Goal: Find specific page/section: Find specific page/section

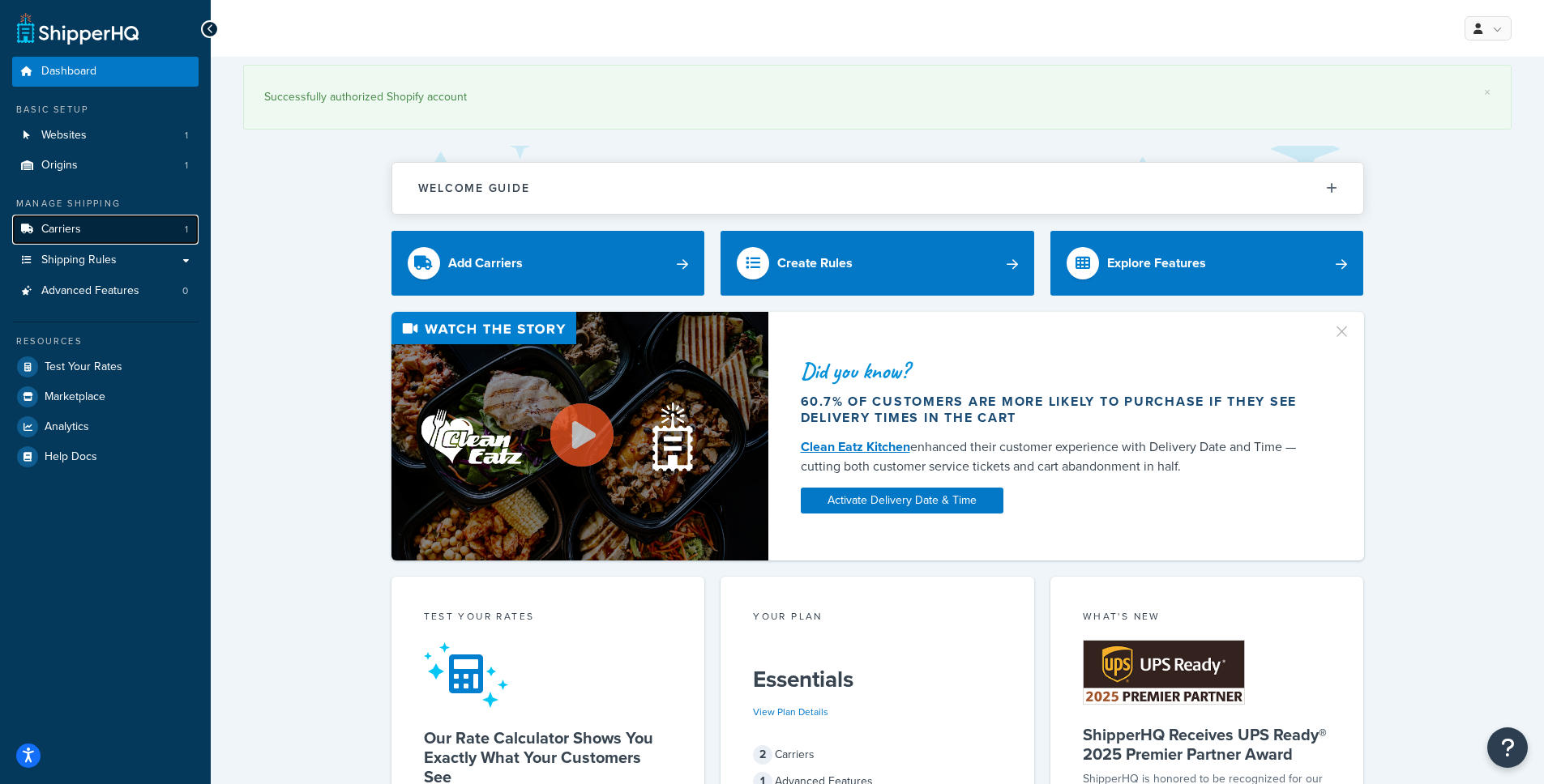
click at [64, 223] on span "Carriers" at bounding box center [60, 229] width 39 height 13
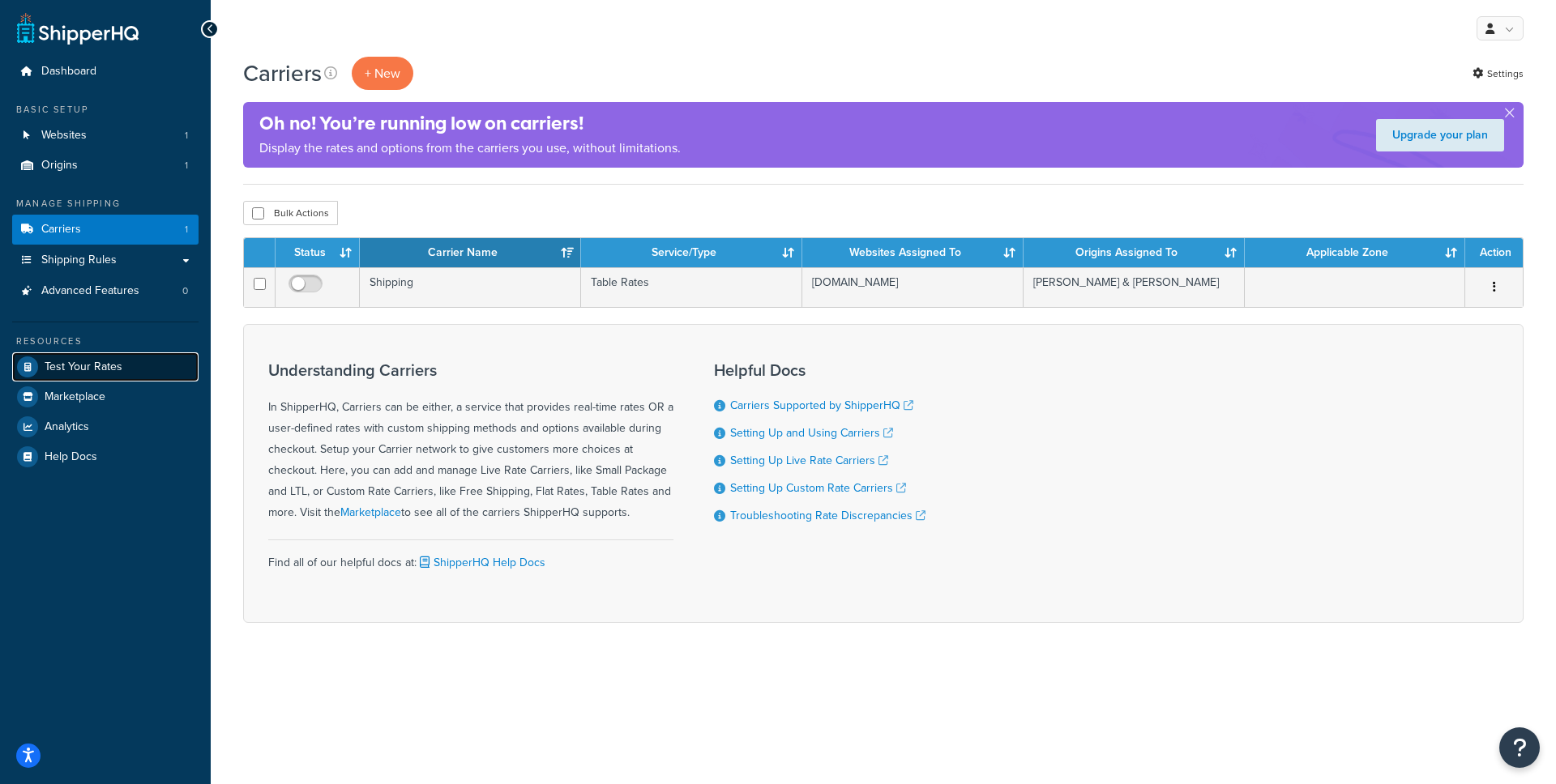
click at [62, 372] on span "Test Your Rates" at bounding box center [83, 367] width 78 height 13
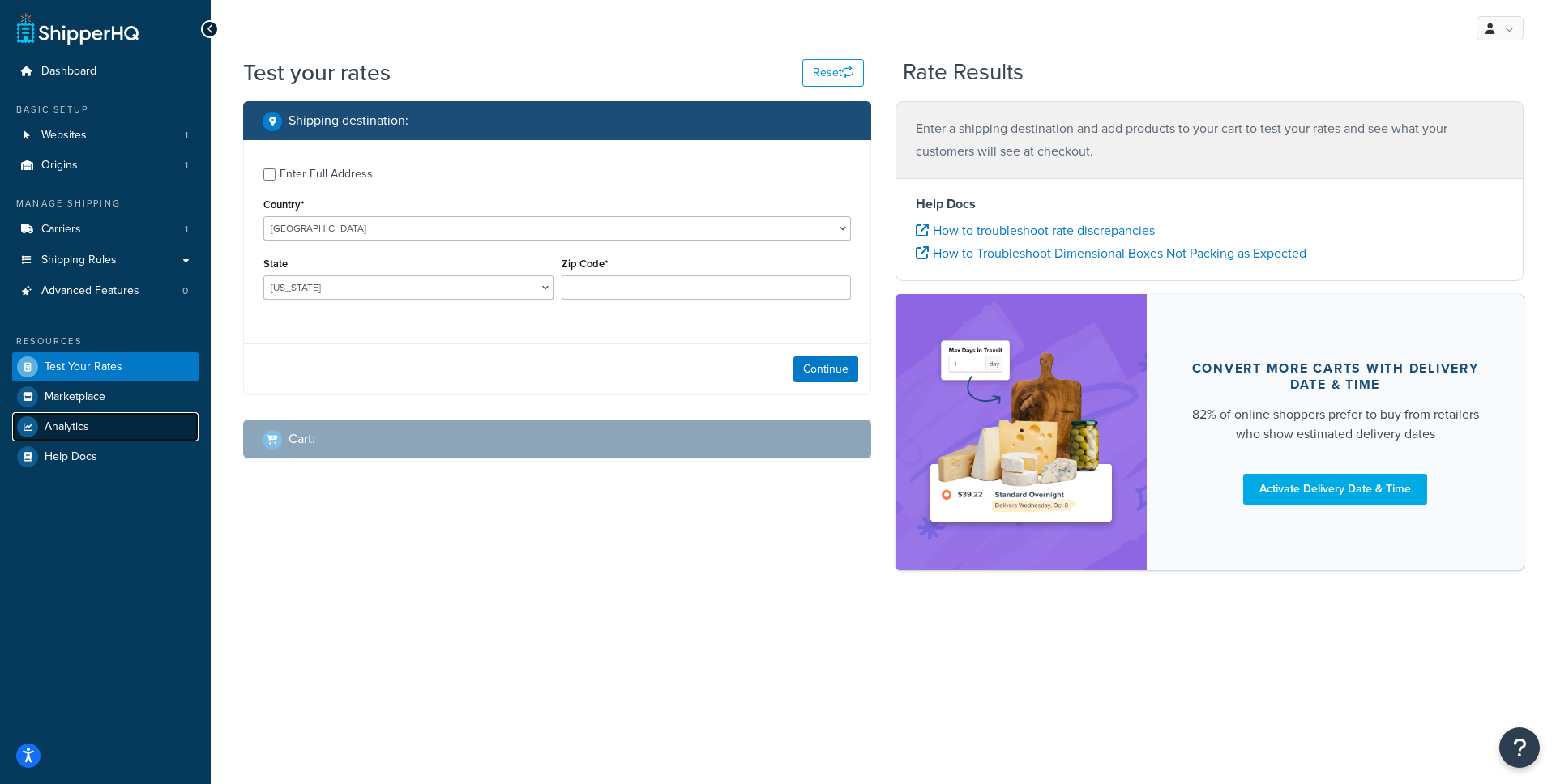
click at [75, 423] on span "Analytics" at bounding box center [66, 428] width 44 height 13
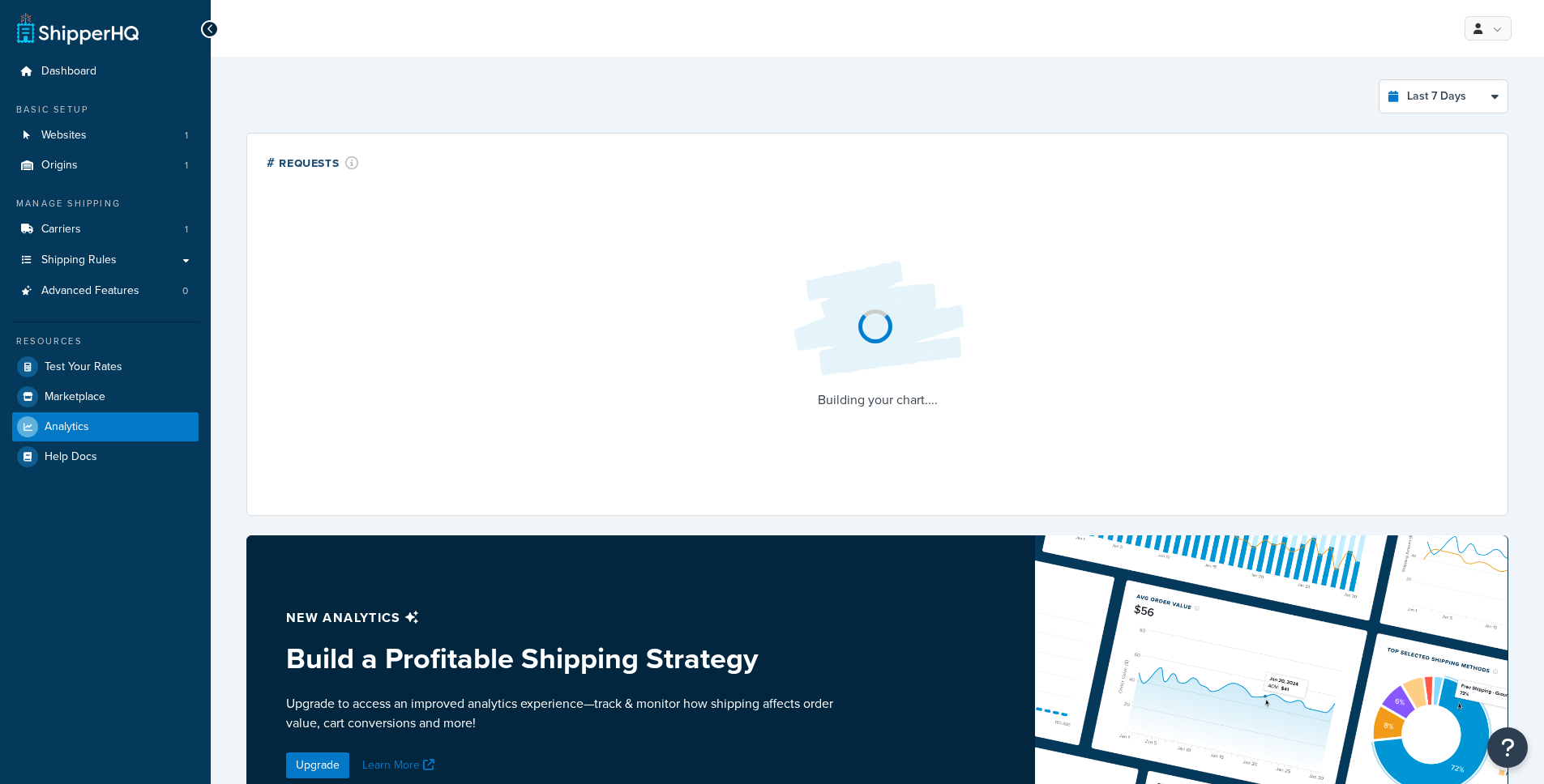
select select "last_7_days"
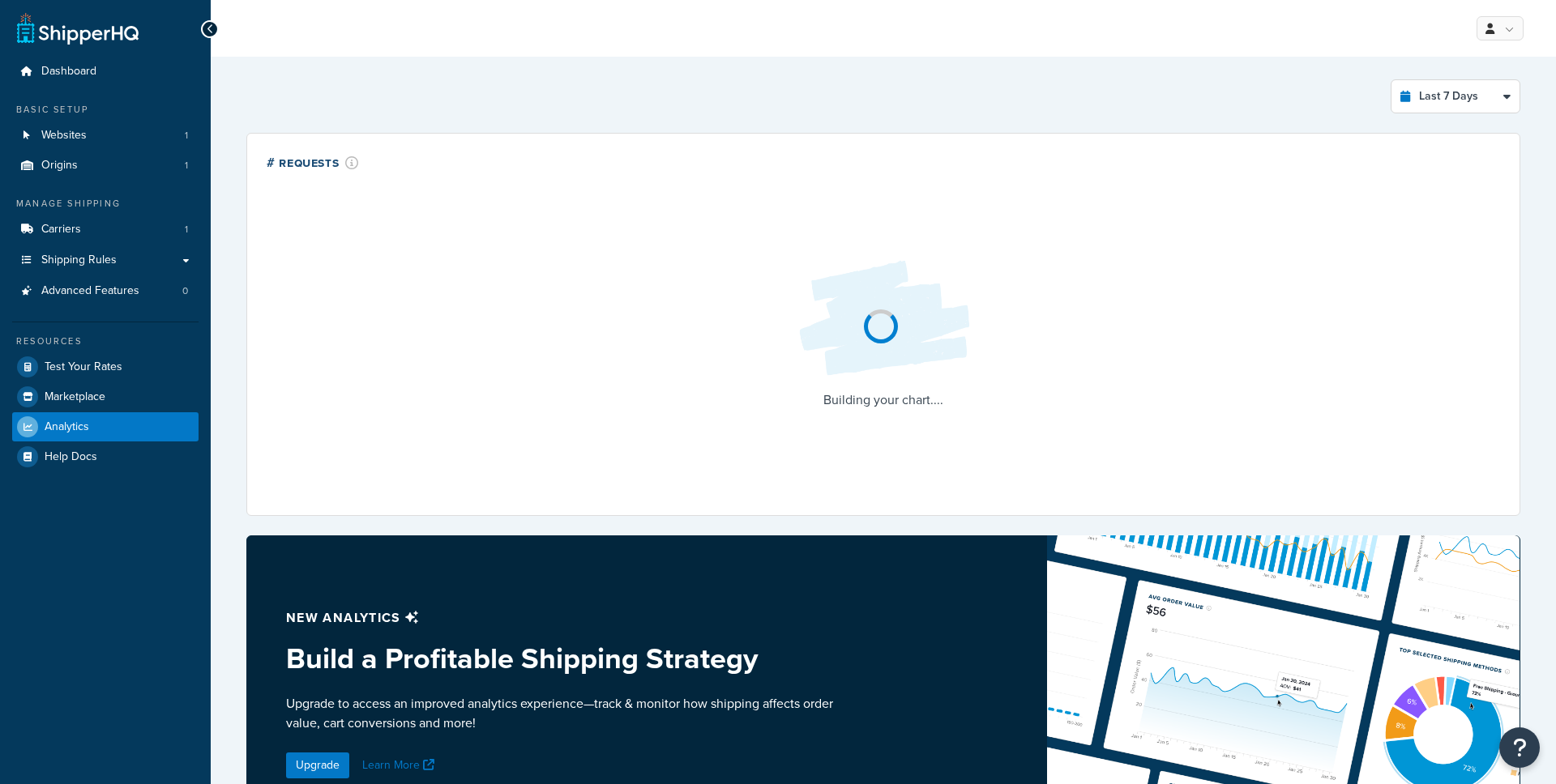
select select "last_7_days"
